Goal: Navigation & Orientation: Find specific page/section

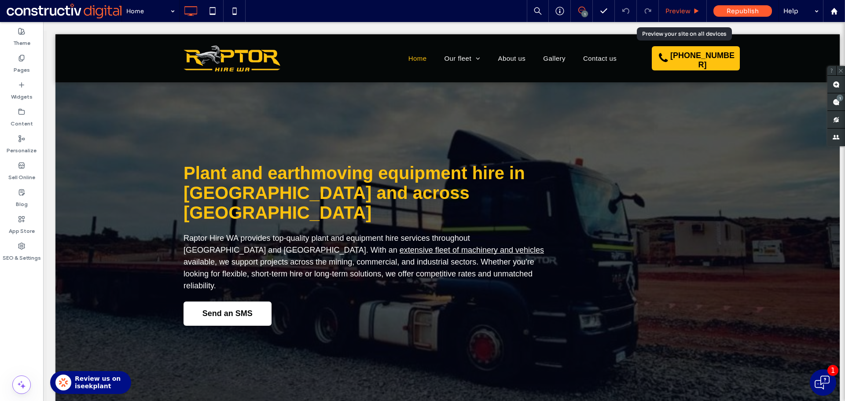
click at [671, 14] on span "Preview" at bounding box center [677, 11] width 25 height 8
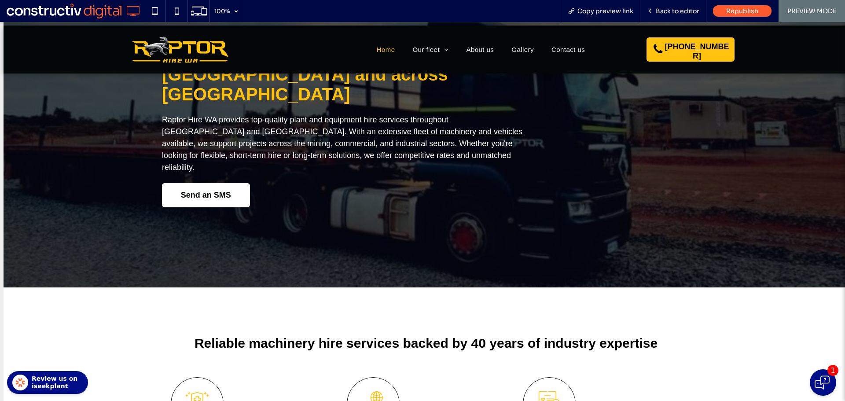
scroll to position [44, 0]
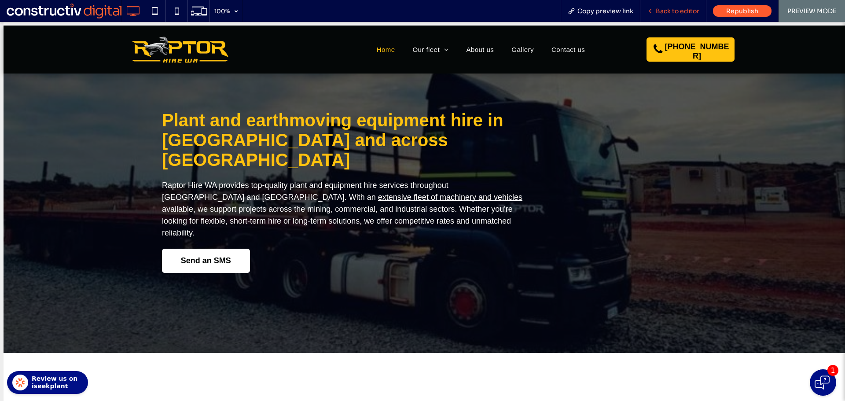
click at [668, 13] on span "Back to editor" at bounding box center [678, 11] width 44 height 8
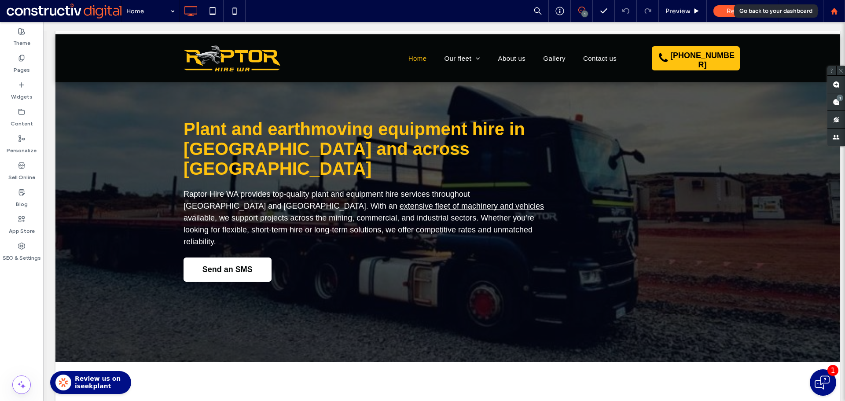
click at [830, 11] on icon at bounding box center [833, 10] width 7 height 7
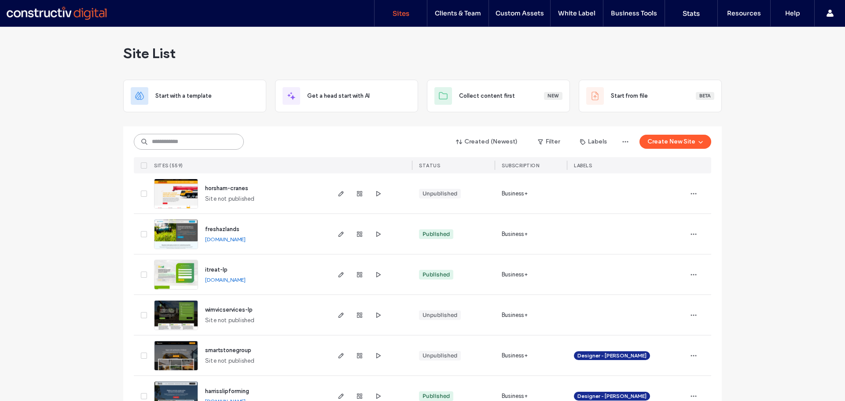
click at [176, 143] on input at bounding box center [189, 142] width 110 height 16
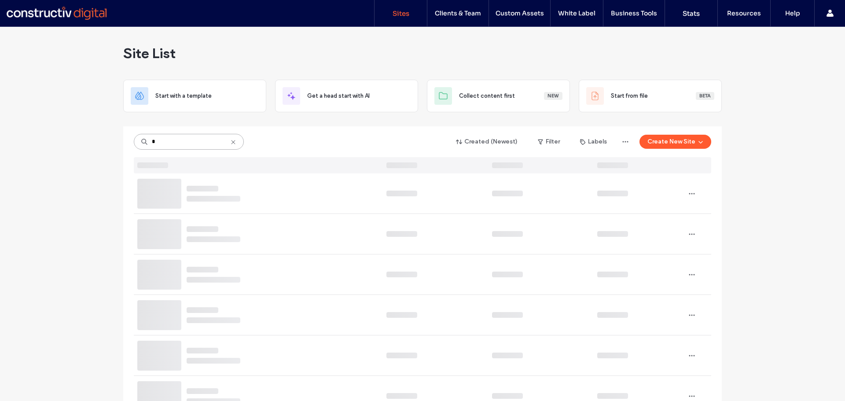
type input "*"
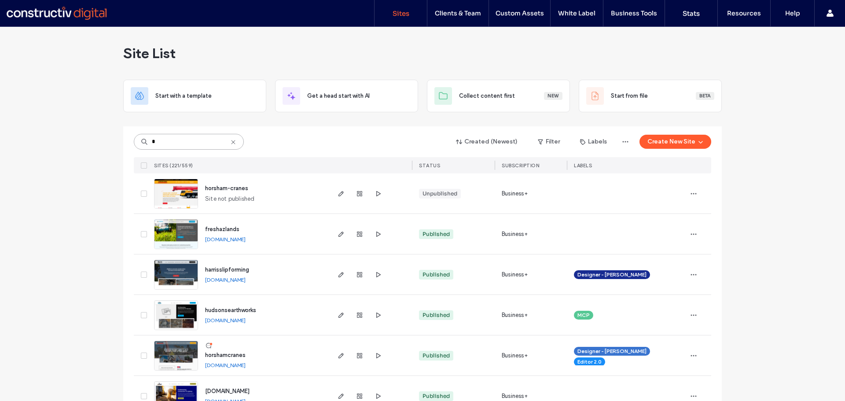
type input "*"
